Goal: Information Seeking & Learning: Learn about a topic

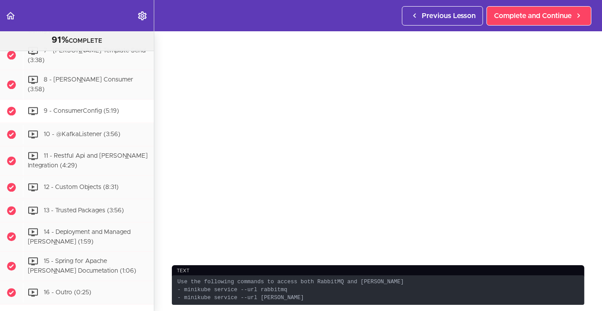
scroll to position [88, 0]
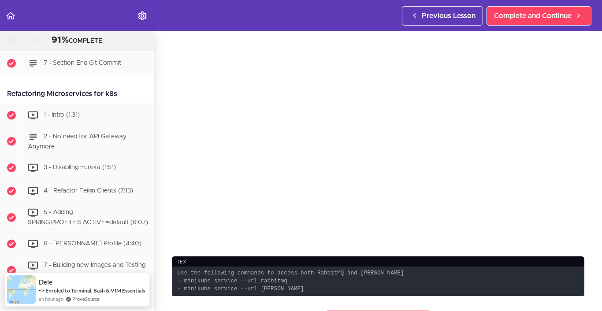
scroll to position [88, 0]
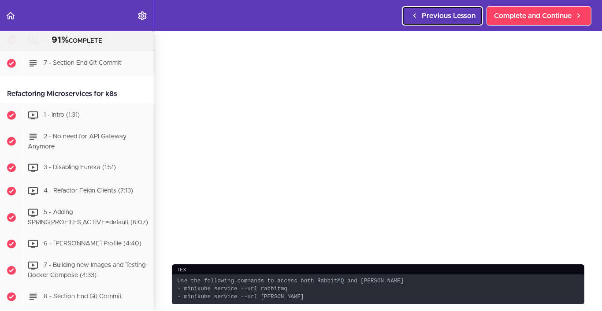
click at [449, 19] on span "Previous Lesson" at bounding box center [449, 16] width 54 height 11
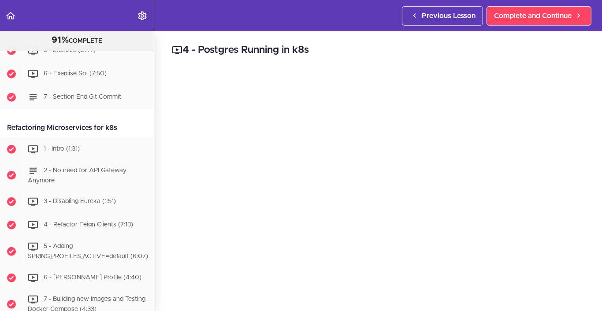
scroll to position [3247, 0]
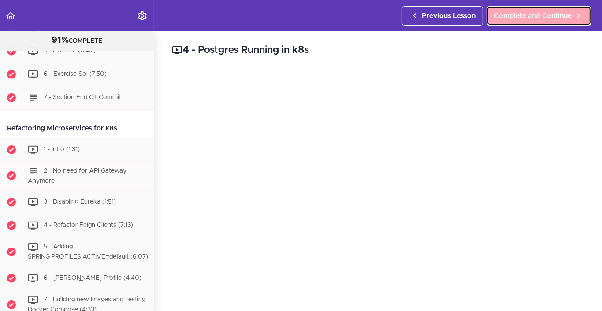
click at [519, 11] on span "Complete and Continue" at bounding box center [533, 16] width 78 height 11
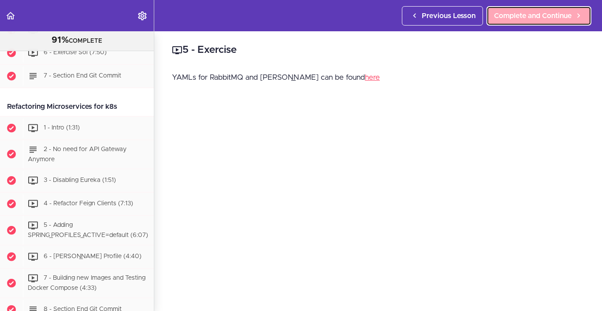
scroll to position [3270, 0]
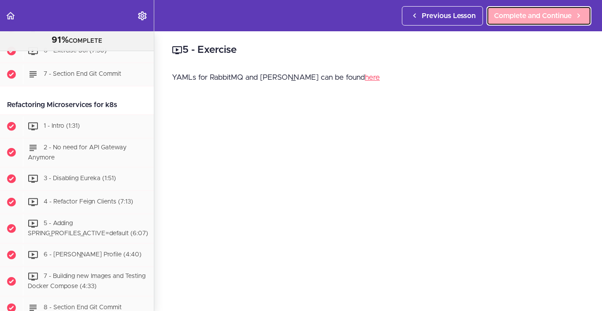
click at [518, 15] on span "Complete and Continue" at bounding box center [533, 16] width 78 height 11
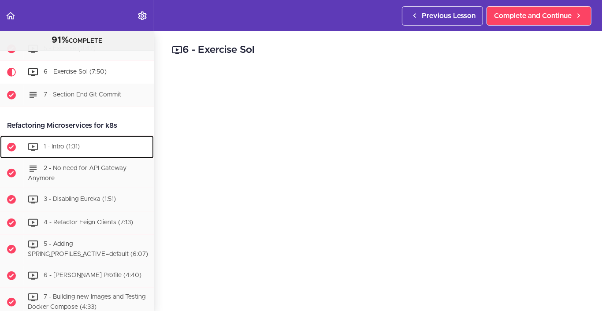
click at [46, 150] on span "1 - Intro (1:31)" at bounding box center [62, 147] width 36 height 6
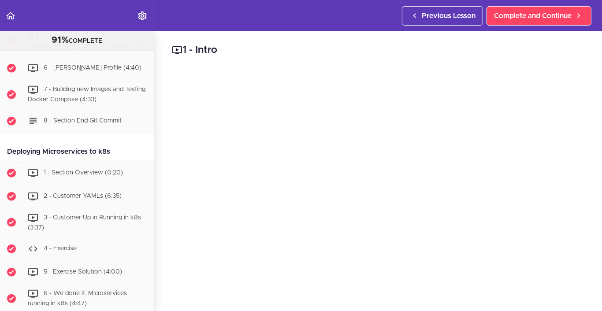
scroll to position [3369, 0]
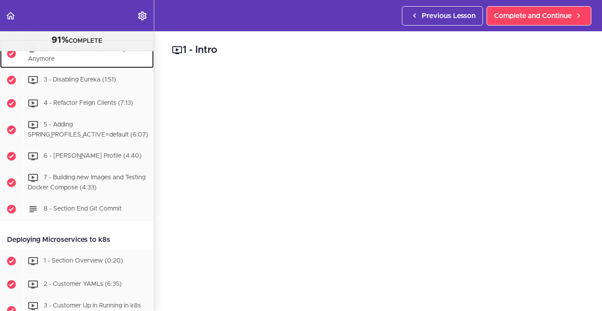
click at [98, 69] on div "2 - No need for API Gateway Anymore" at bounding box center [88, 54] width 131 height 29
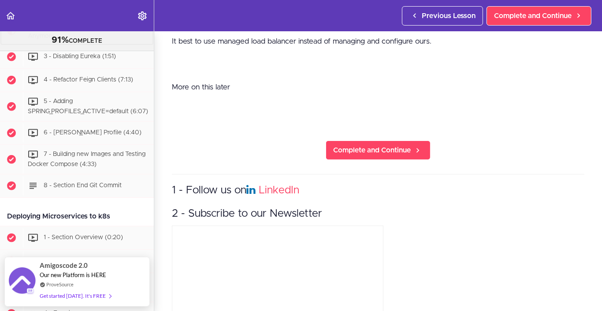
scroll to position [88, 0]
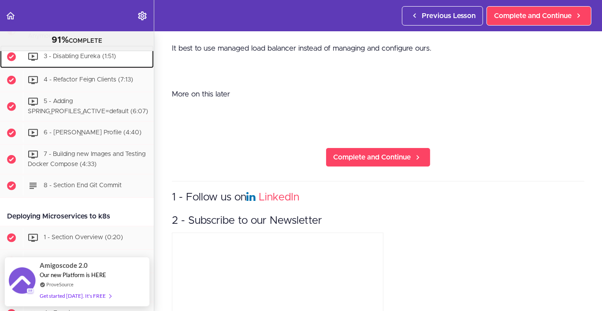
click at [70, 67] on div "3 - Disabling Eureka (1:51)" at bounding box center [88, 56] width 131 height 19
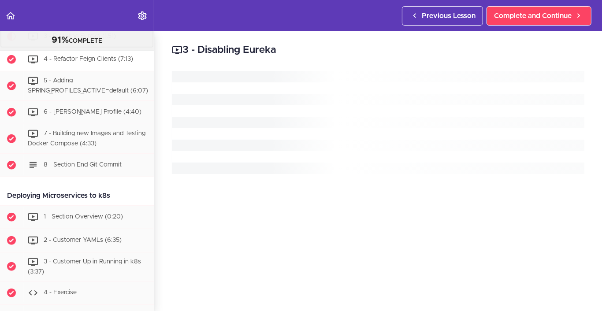
scroll to position [3421, 0]
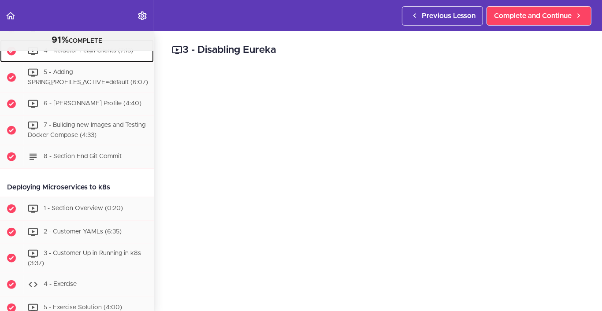
click at [116, 54] on span "4 - Refactor Feign Clients (7:13)" at bounding box center [88, 51] width 89 height 6
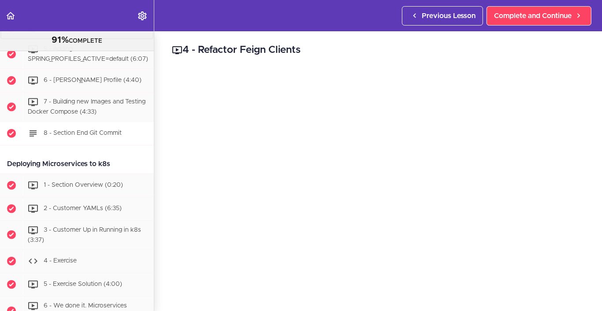
scroll to position [3401, 0]
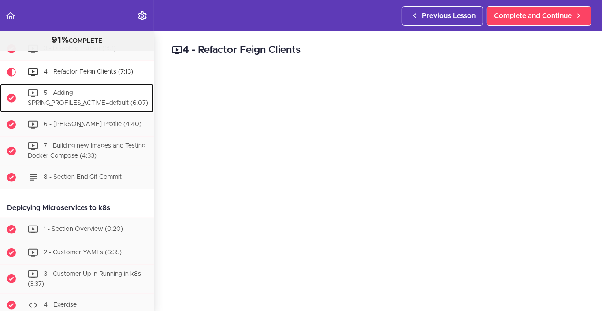
click at [113, 113] on div "5 - Adding SPRING_PROFILES_ACTIVE=default (6:07)" at bounding box center [88, 98] width 131 height 29
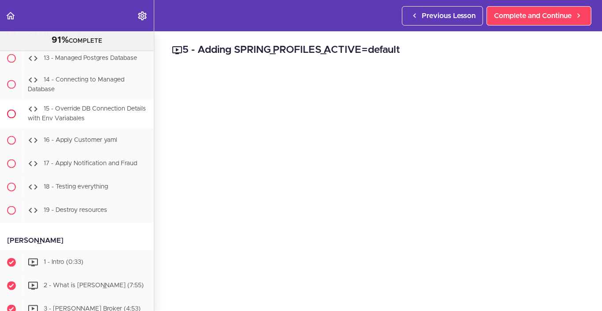
scroll to position [3997, 0]
